Goal: Contribute content

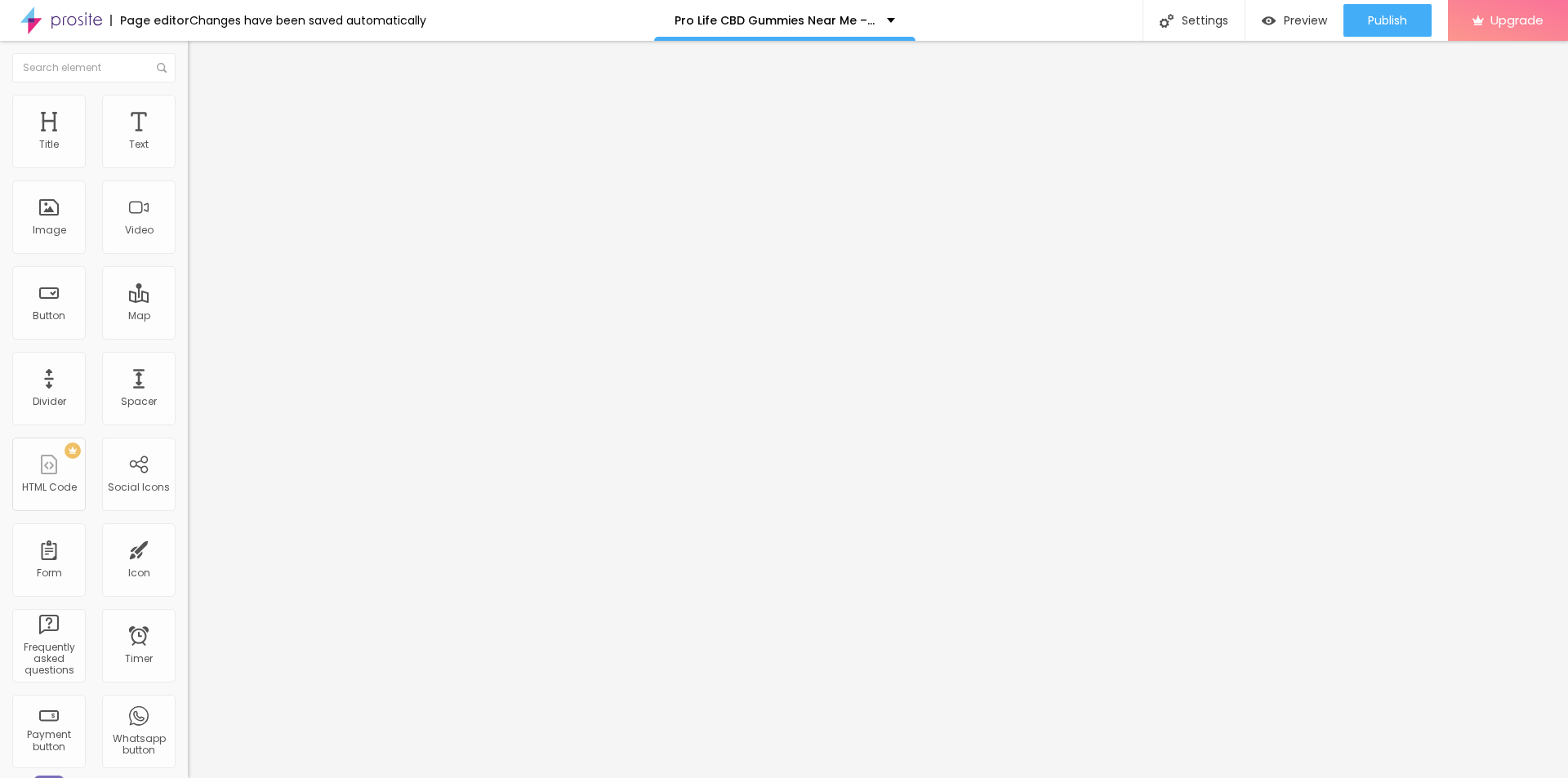
click at [187, 242] on button "button" at bounding box center [199, 233] width 23 height 17
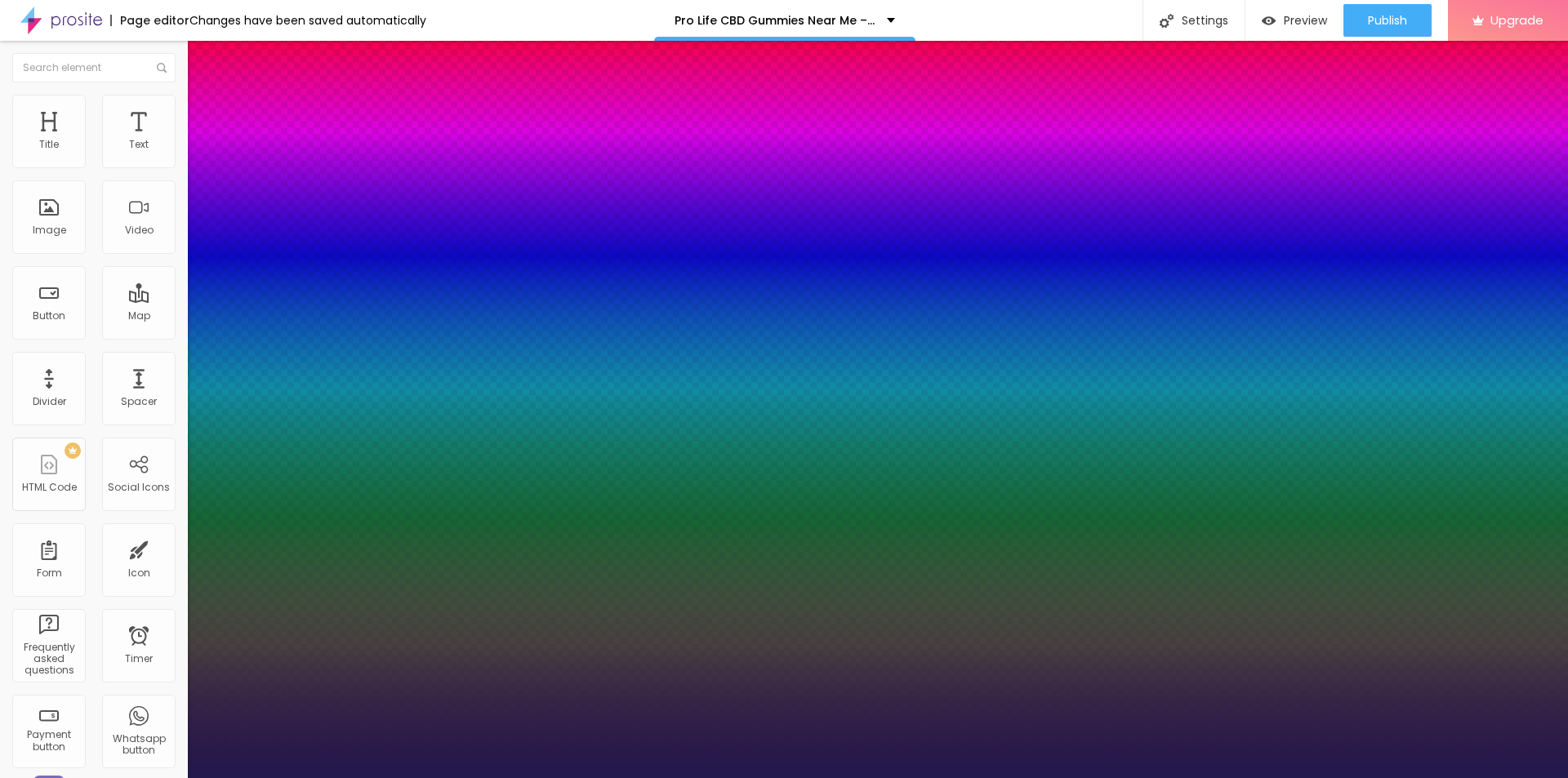
type input "1"
type input "24"
type input "1"
type input "44"
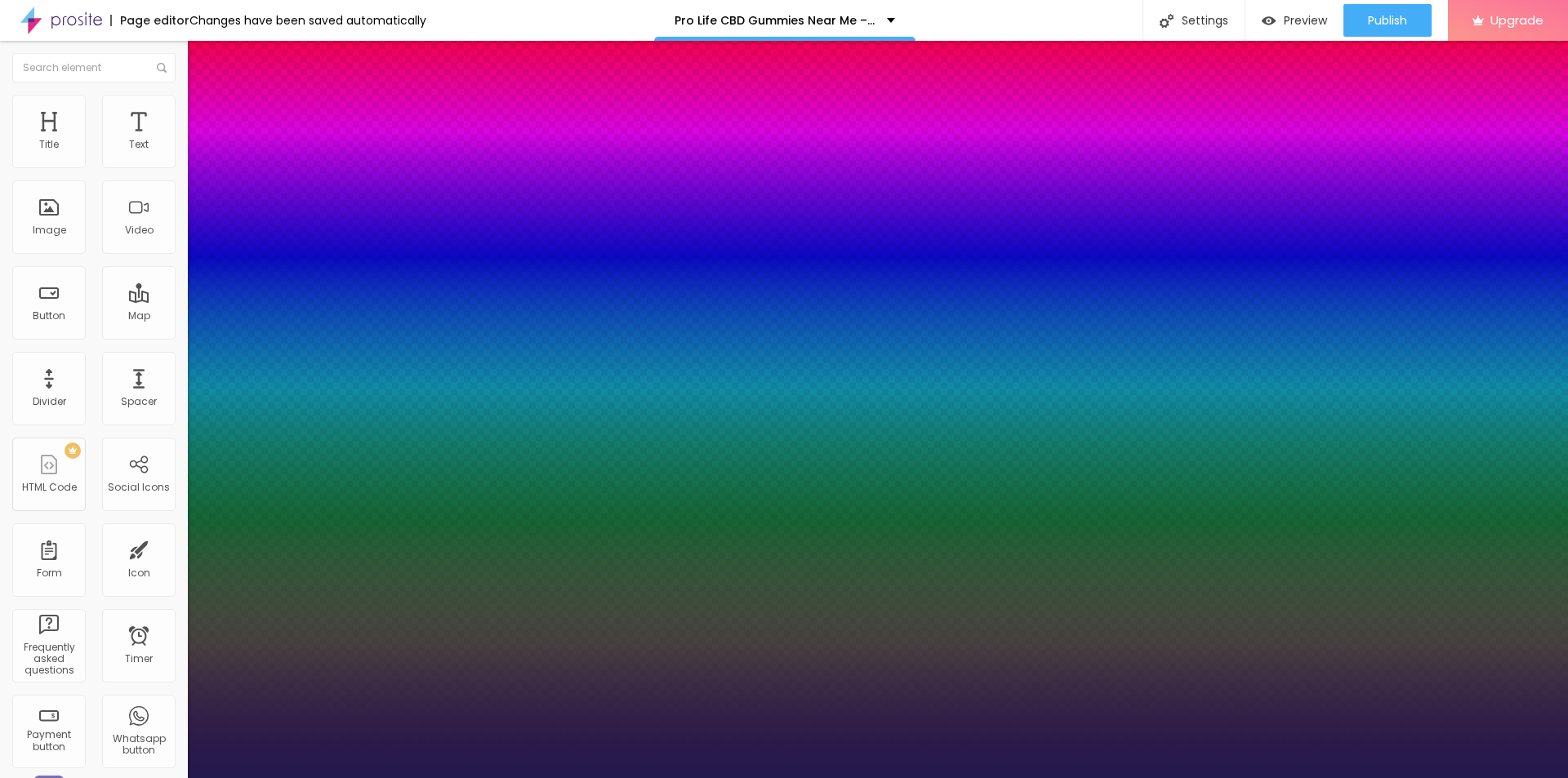
type input "44"
type input "1"
type input "46"
type input "1"
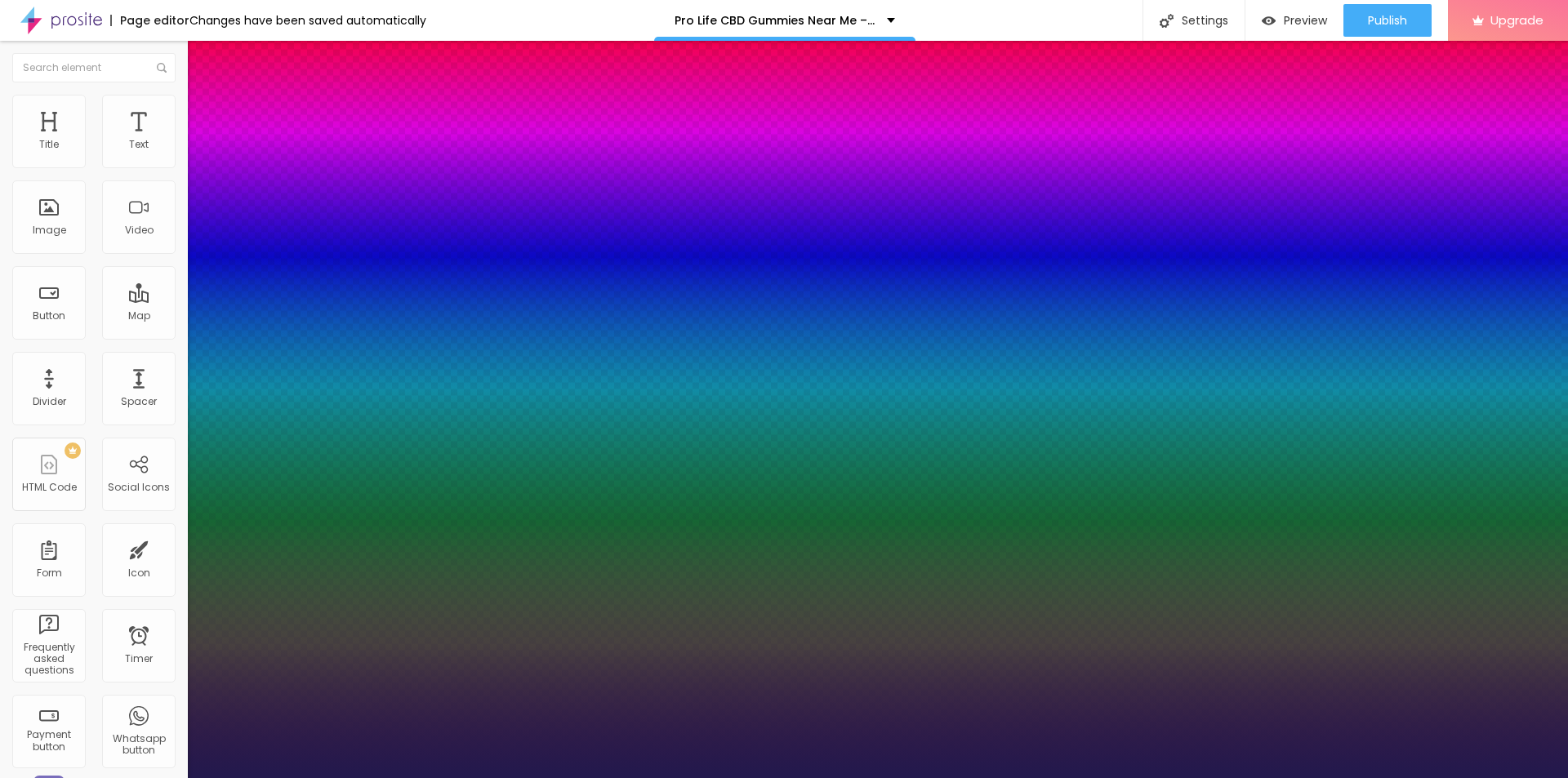
type input "47"
type input "1"
type input "46"
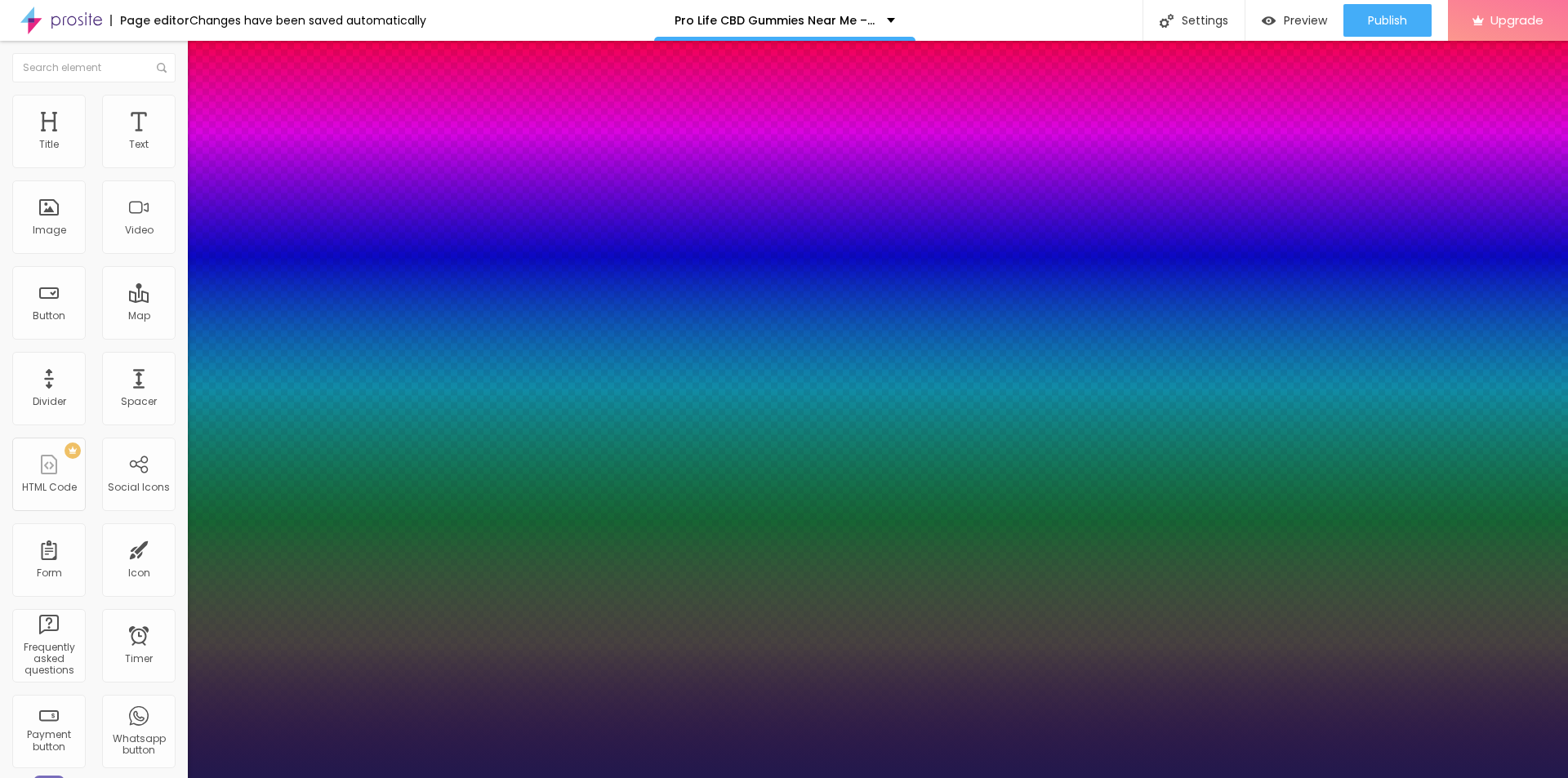
type input "1"
type input "43"
type input "1"
type input "42"
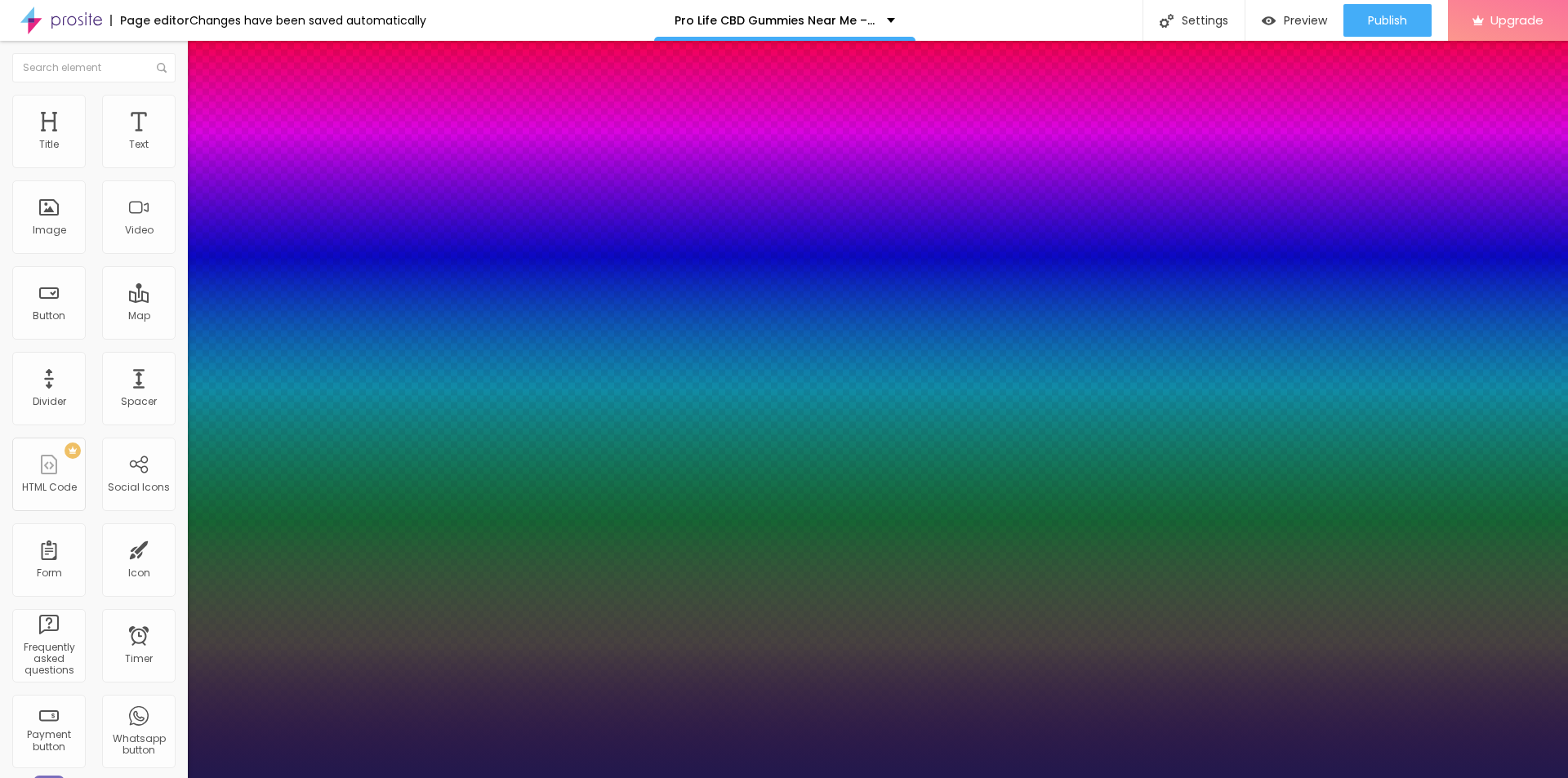
type input "42"
type input "1"
type input "40"
type input "1"
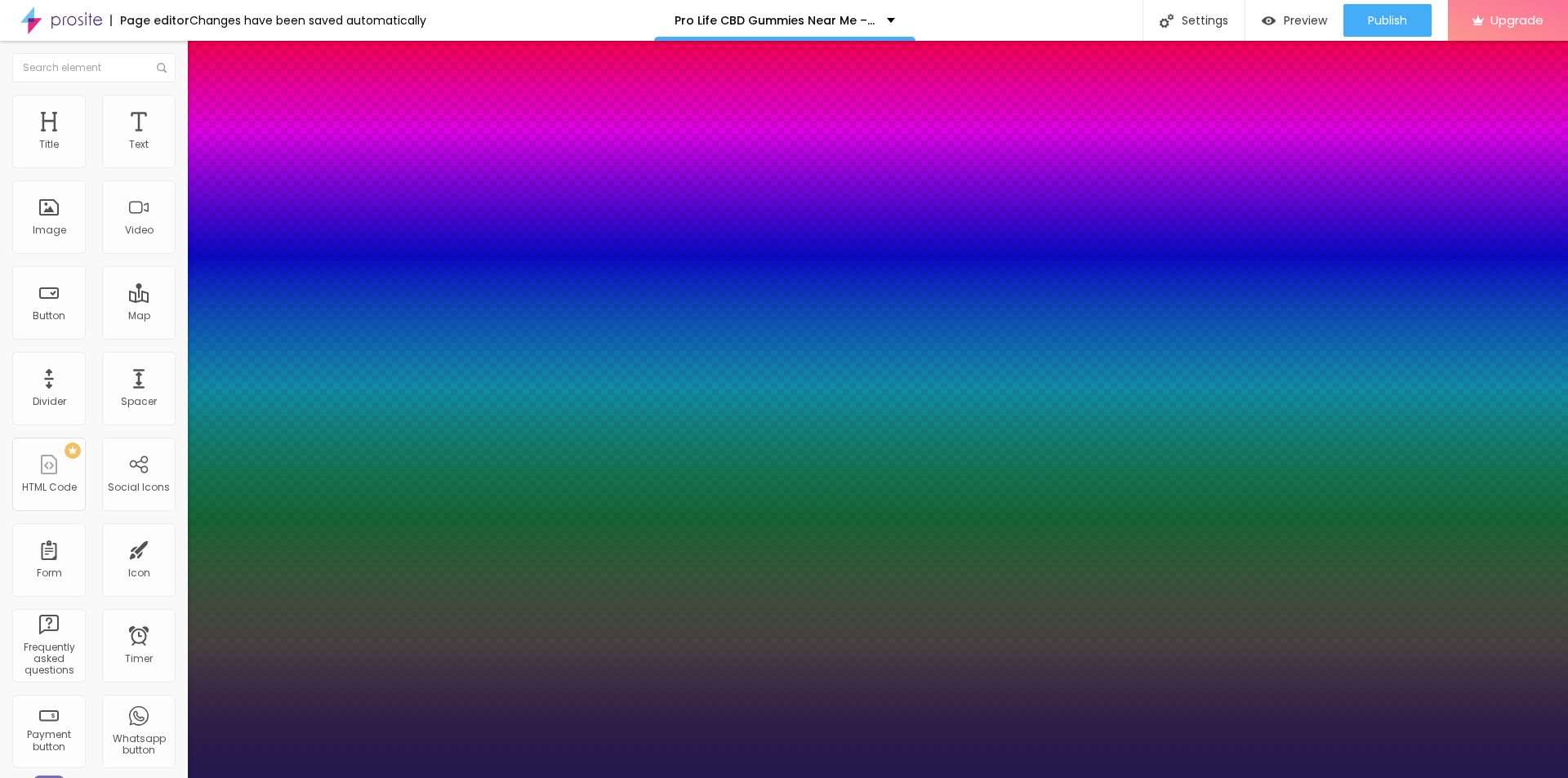
type input "39"
type input "1"
drag, startPoint x: 223, startPoint y: 461, endPoint x: 250, endPoint y: 462, distance: 27.0
type input "39"
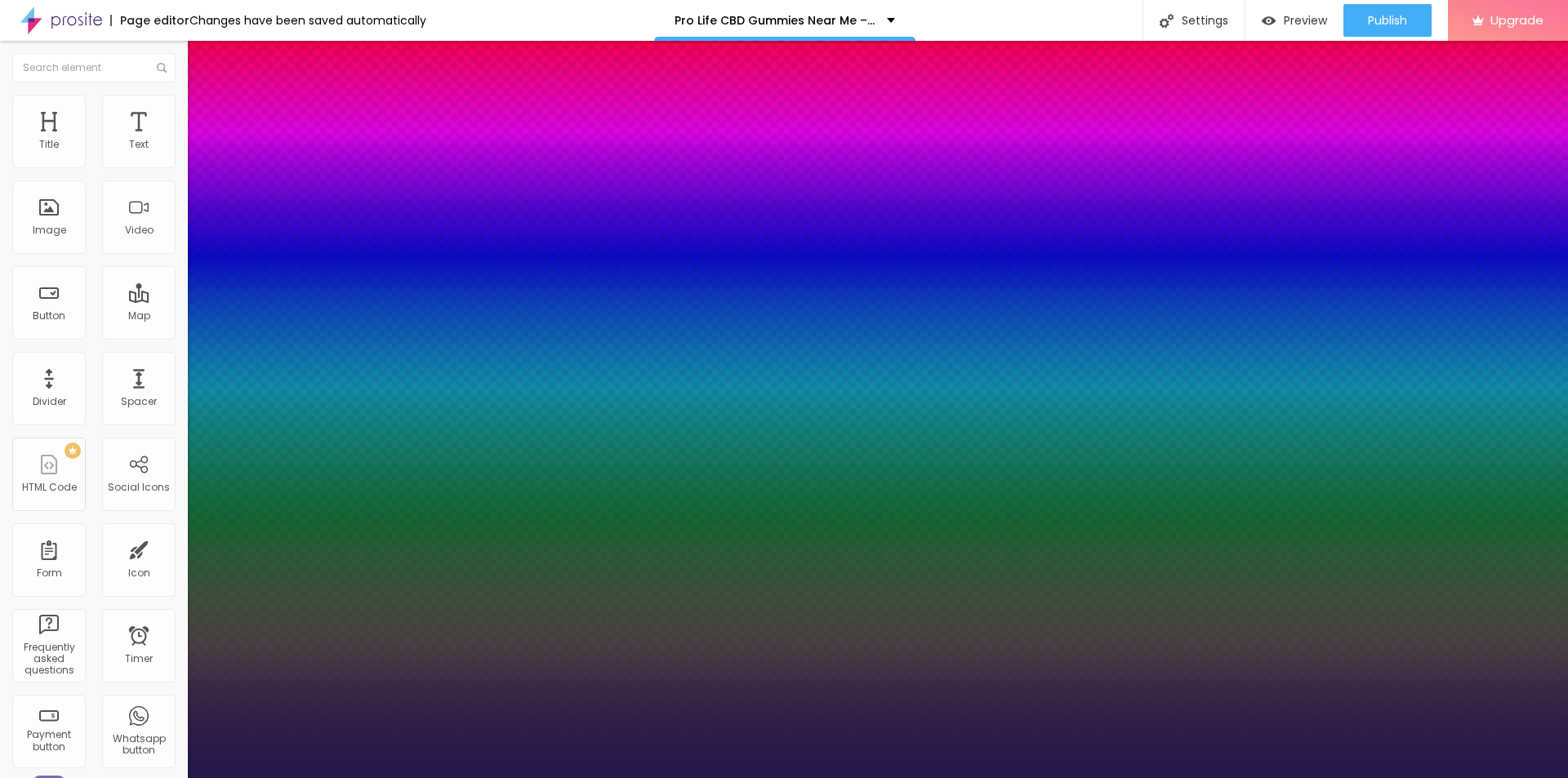
click at [753, 777] on div at bounding box center [784, 778] width 1568 height 0
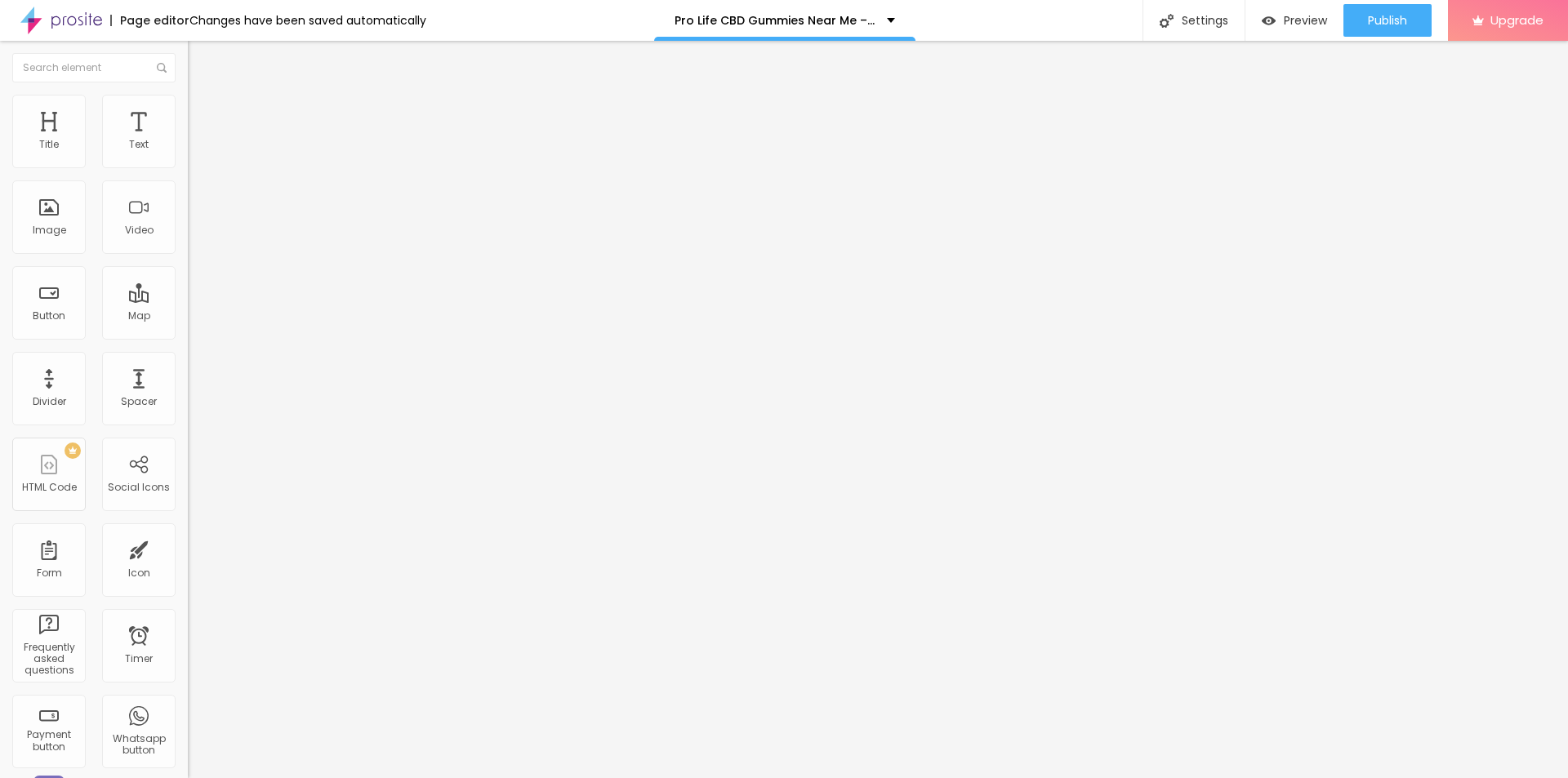
click at [187, 140] on span "Add image" at bounding box center [221, 133] width 67 height 14
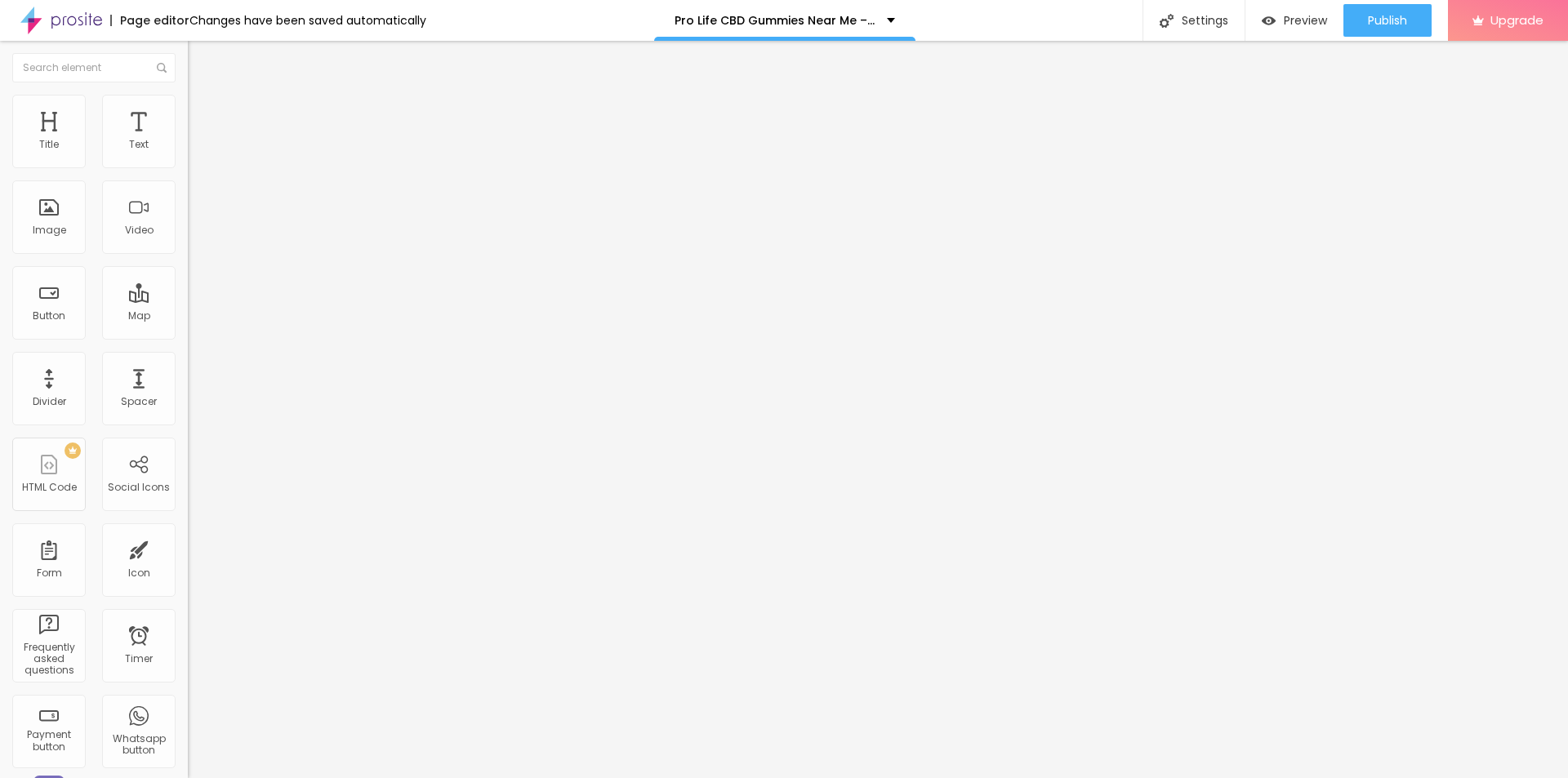
click at [187, 165] on input "text" at bounding box center [285, 157] width 196 height 17
paste input "Pro Life CBD Gummies"
type input "Pro Life CBD Gummies"
click at [187, 335] on input "https://" at bounding box center [285, 326] width 196 height 17
paste input "bestdeal24x7.com/pro-life-cbd-gummies-buy"
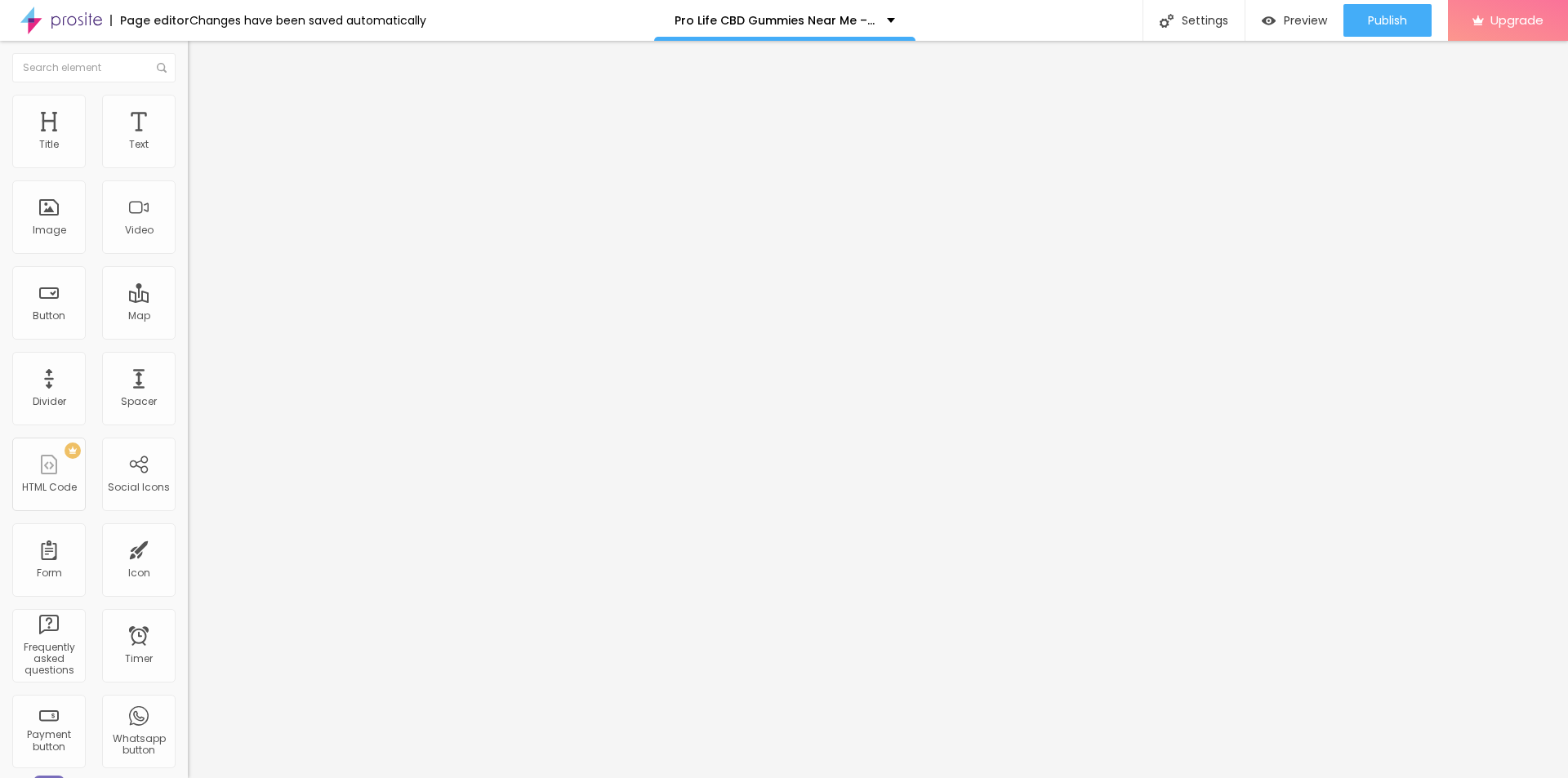
scroll to position [0, 122]
type input "https://bestdeal24x7.com/pro-life-cbd-gummies-buy"
click at [202, 112] on span "Style" at bounding box center [214, 106] width 24 height 14
type input "80"
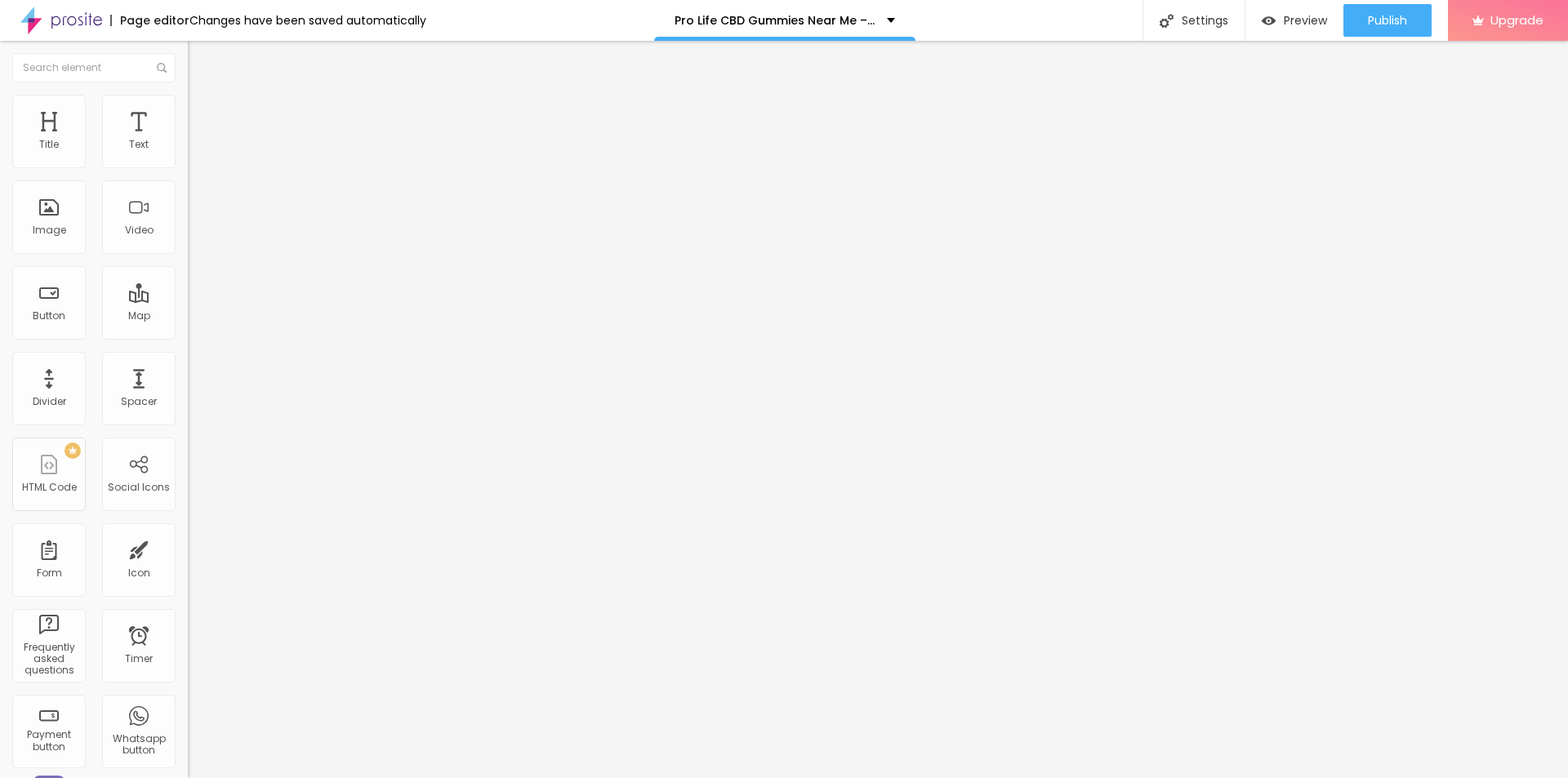
type input "80"
type input "60"
type input "55"
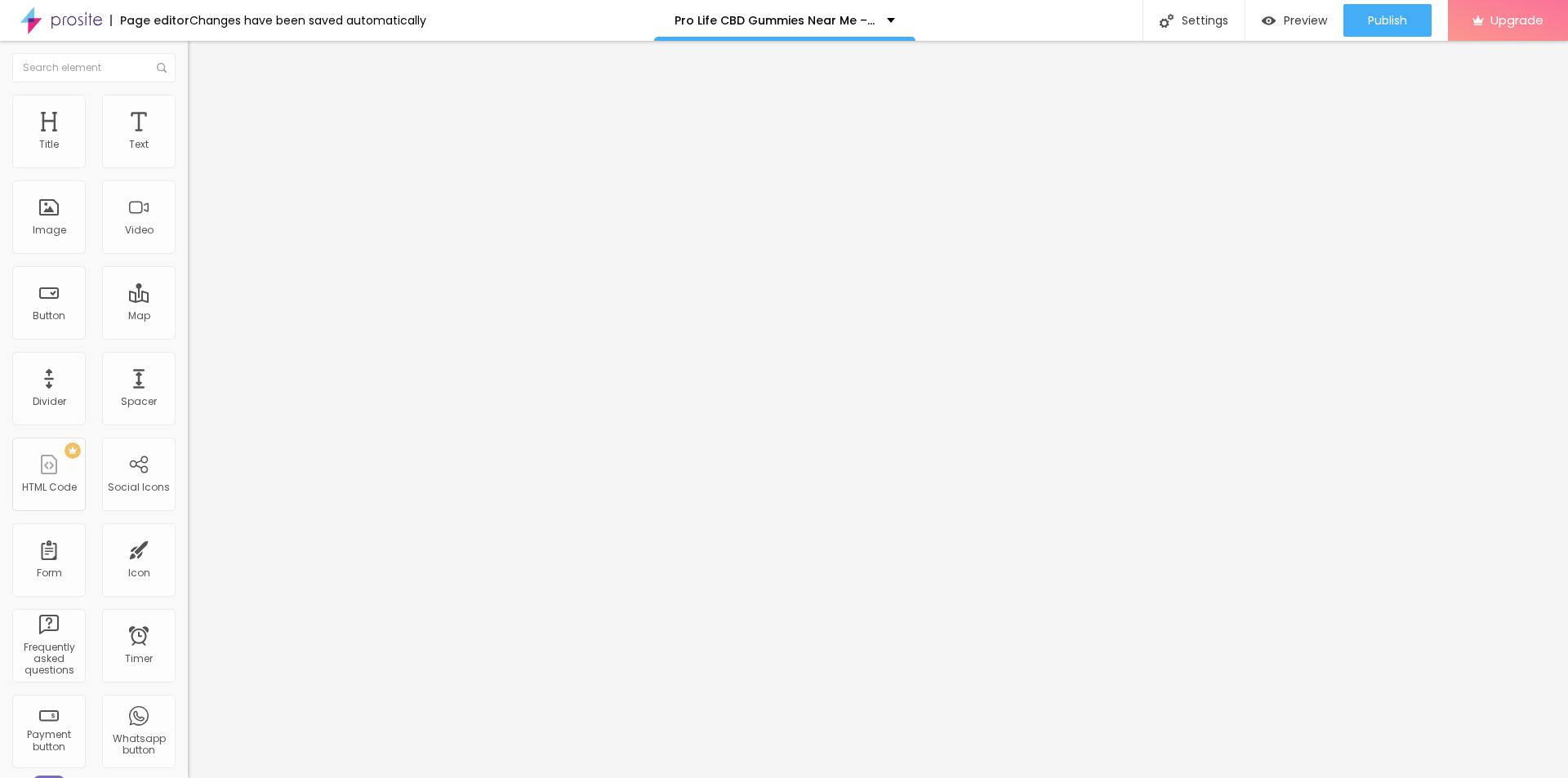
type input "50"
type input "45"
type input "50"
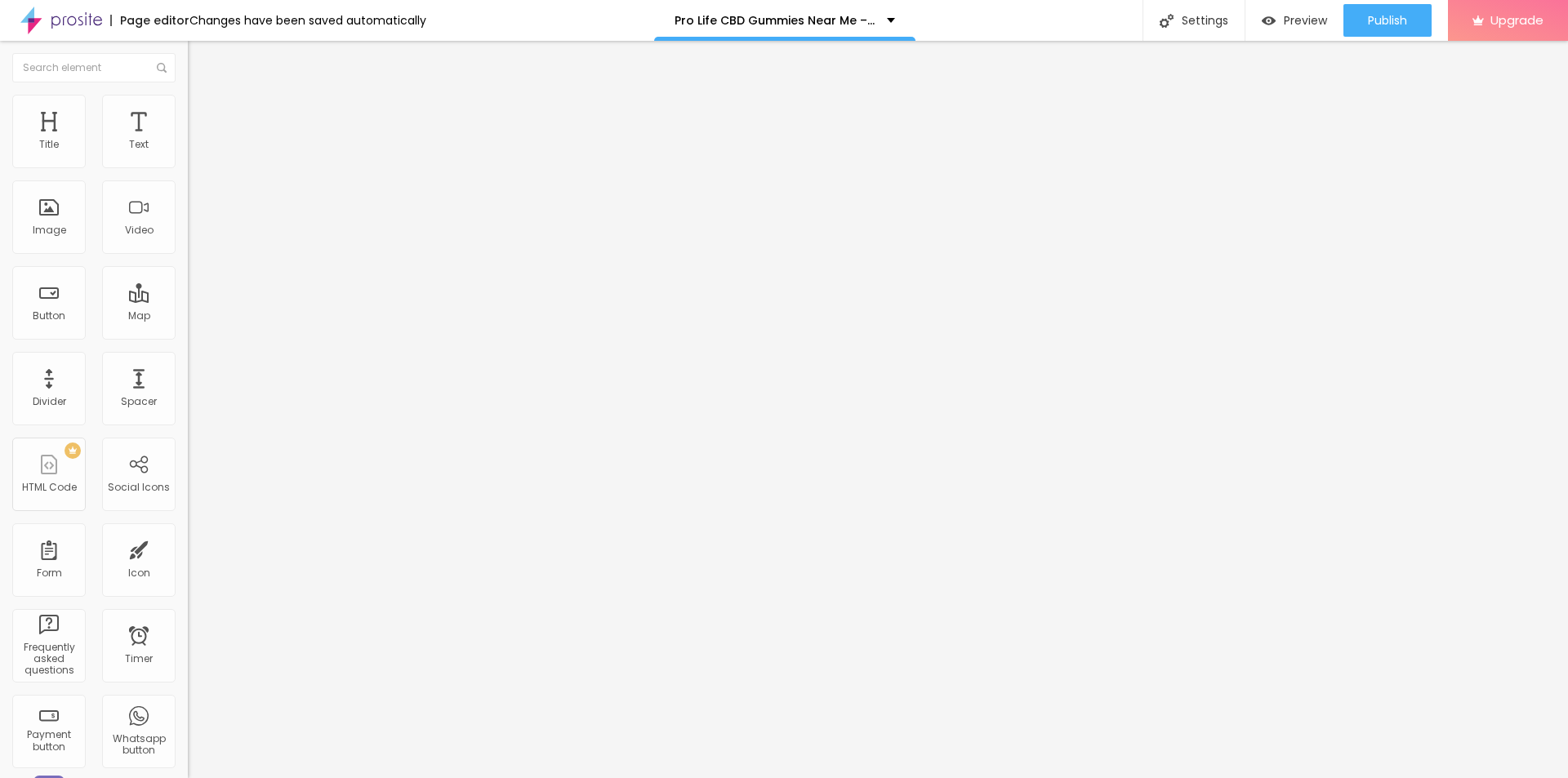
drag, startPoint x: 166, startPoint y: 176, endPoint x: 88, endPoint y: 177, distance: 78.0
type input "50"
click at [187, 167] on input "range" at bounding box center [240, 160] width 106 height 13
click at [1191, 19] on div "Settings" at bounding box center [1194, 20] width 102 height 41
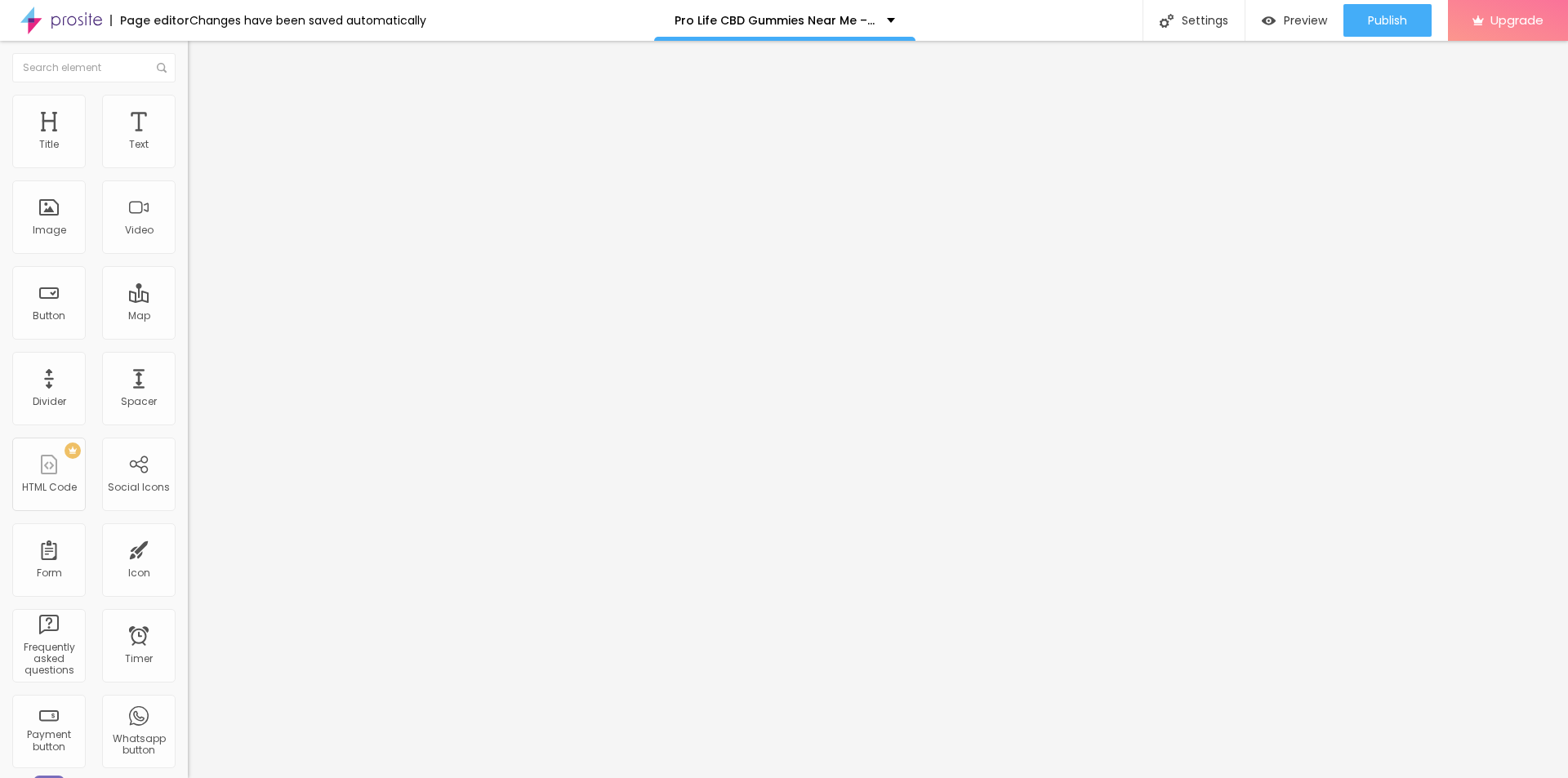
paste input "Pro Life CBD Gummies"
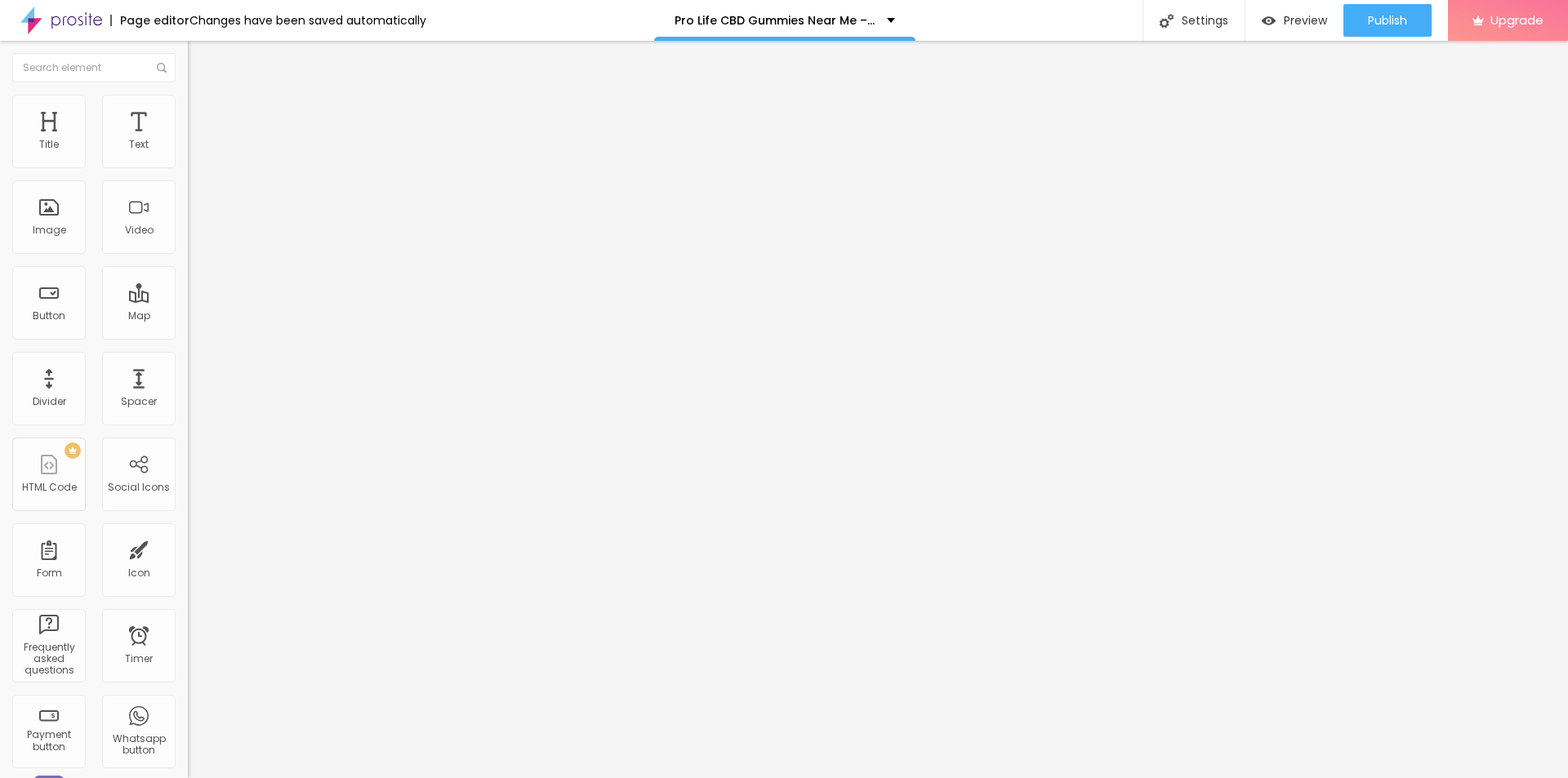
paste input "Amazon & Walmart – Why Buy Official Site"
type input "ProLife CBD Gummies Amazon & Walmart – Why Buy Official Site"
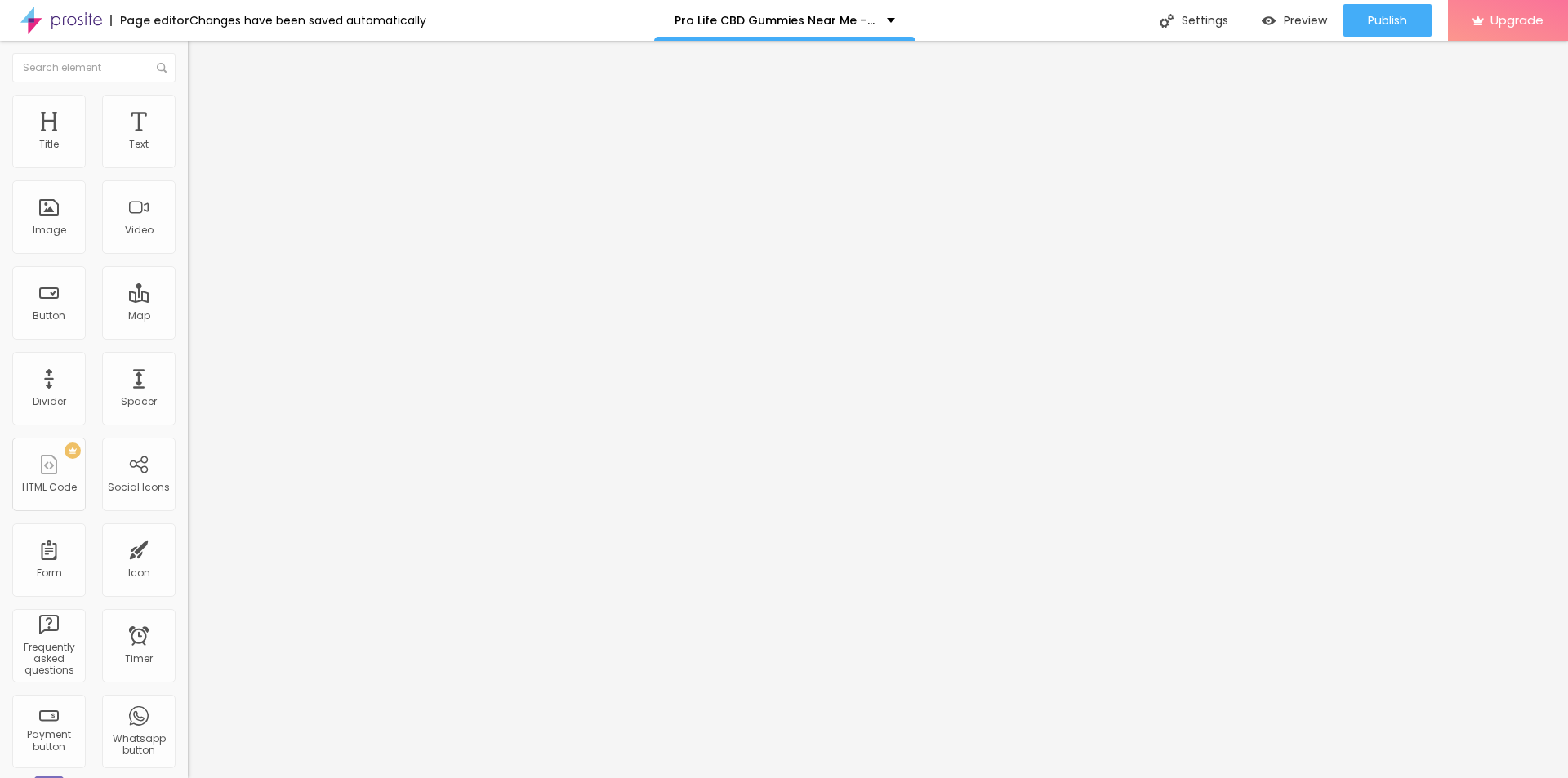
paste textarea "Pro Life CBD Gummies / ProLife Labs CBD Gummies are USA-made, THC-free, broad-s…"
type textarea "Pro Life CBD Gummies / ProLife Labs CBD Gummies are USA-made, THC-free, broad-s…"
drag, startPoint x: 754, startPoint y: 382, endPoint x: 598, endPoint y: 382, distance: 156.0
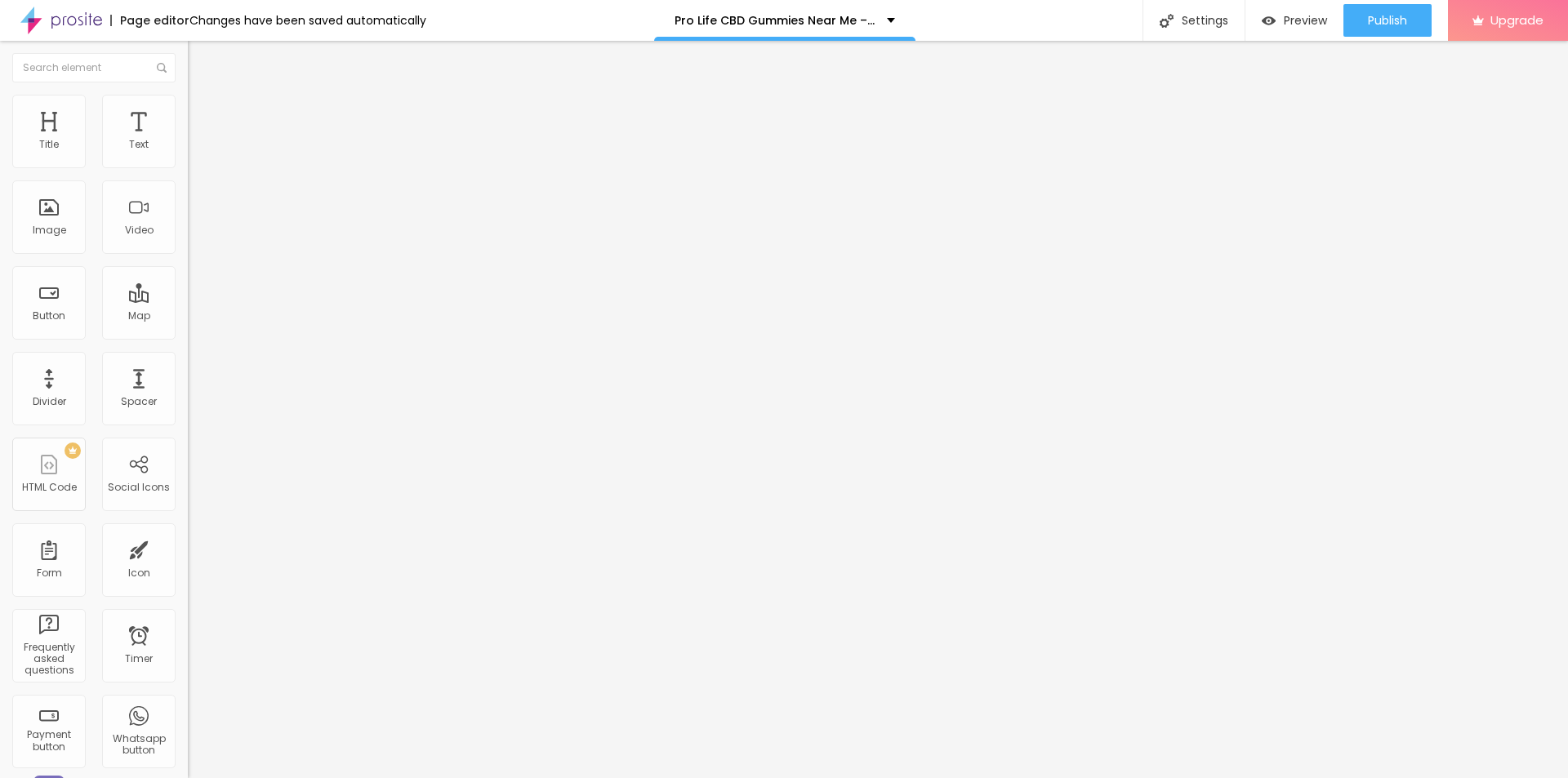
paste textarea "ProLife CBD Gummies"
type textarea "ProLife CBD Gummies"
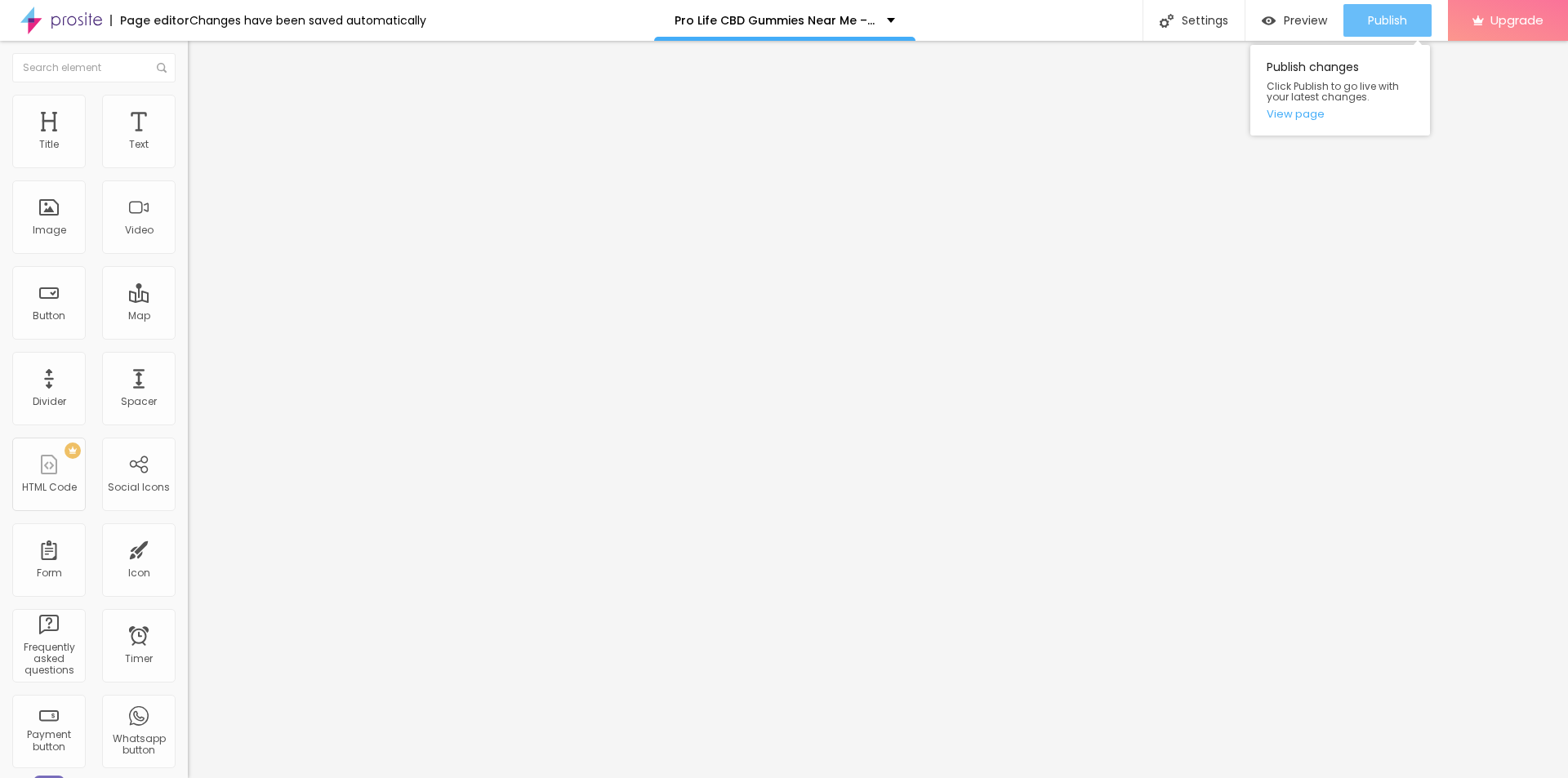
click at [1370, 27] on span "Publish" at bounding box center [1388, 20] width 39 height 13
click at [1291, 114] on link "View page" at bounding box center [1340, 113] width 147 height 10
